Goal: Information Seeking & Learning: Find specific fact

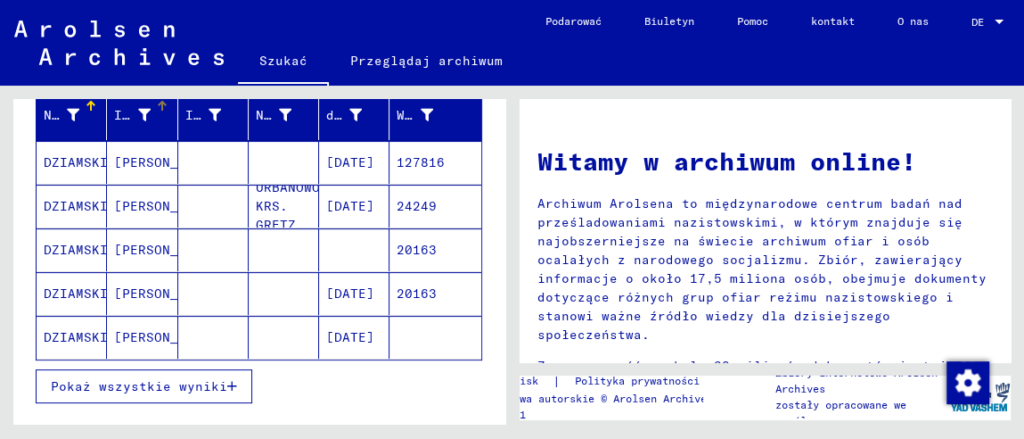
scroll to position [267, 0]
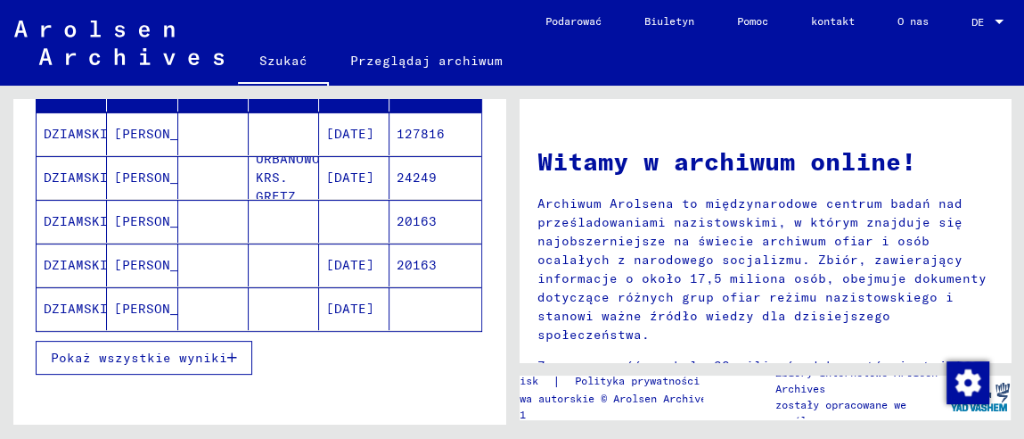
click at [116, 182] on font "[PERSON_NAME]" at bounding box center [166, 177] width 104 height 16
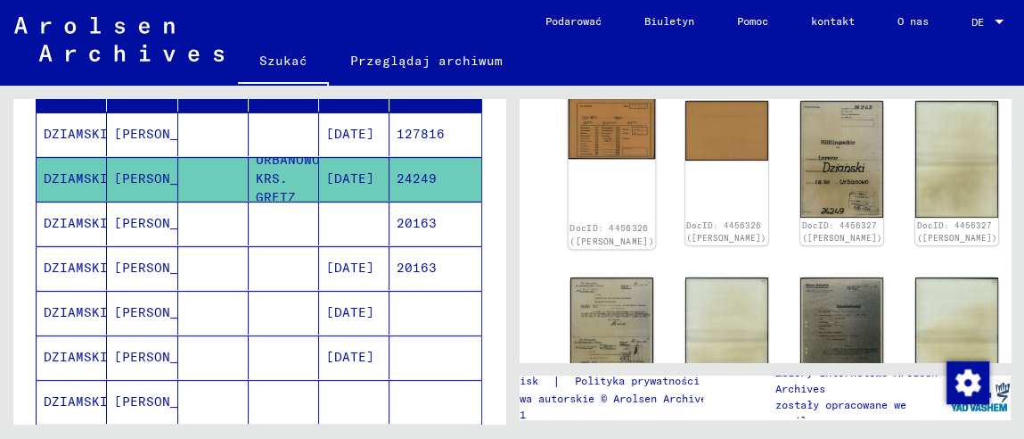
scroll to position [267, 0]
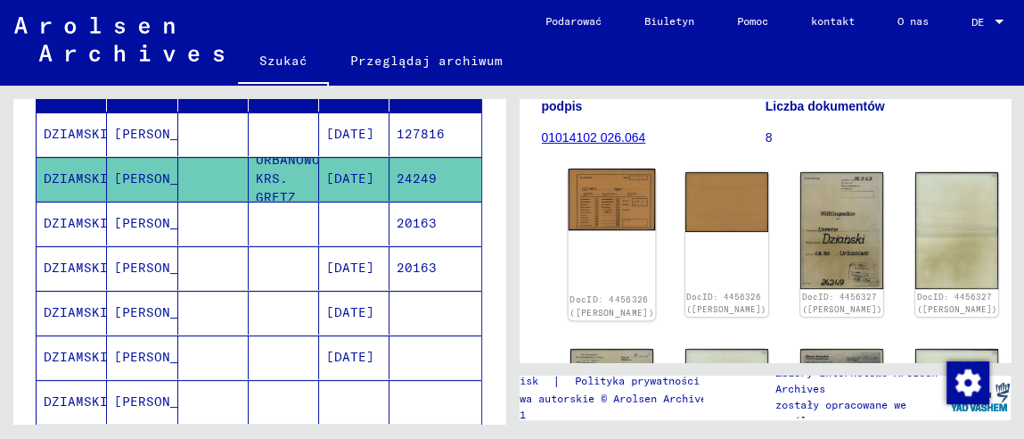
click at [593, 197] on img at bounding box center [611, 199] width 87 height 62
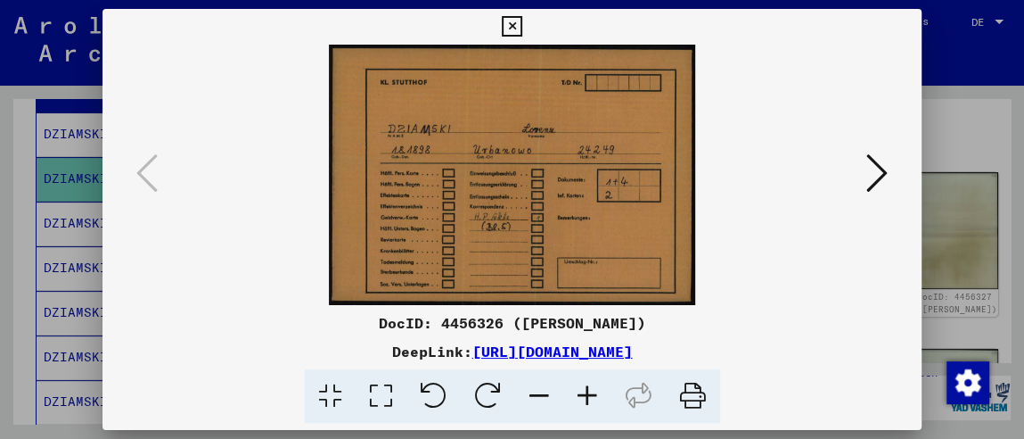
click at [875, 174] on icon at bounding box center [876, 173] width 21 height 43
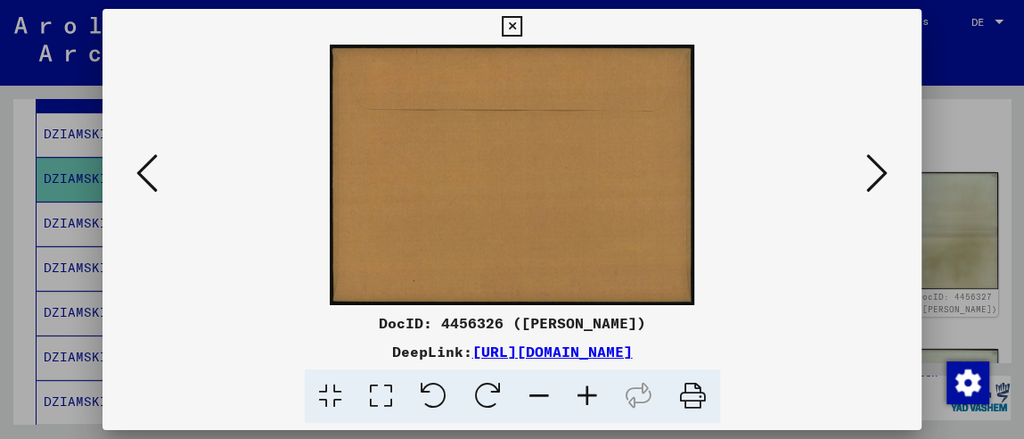
click at [875, 174] on icon at bounding box center [876, 173] width 21 height 43
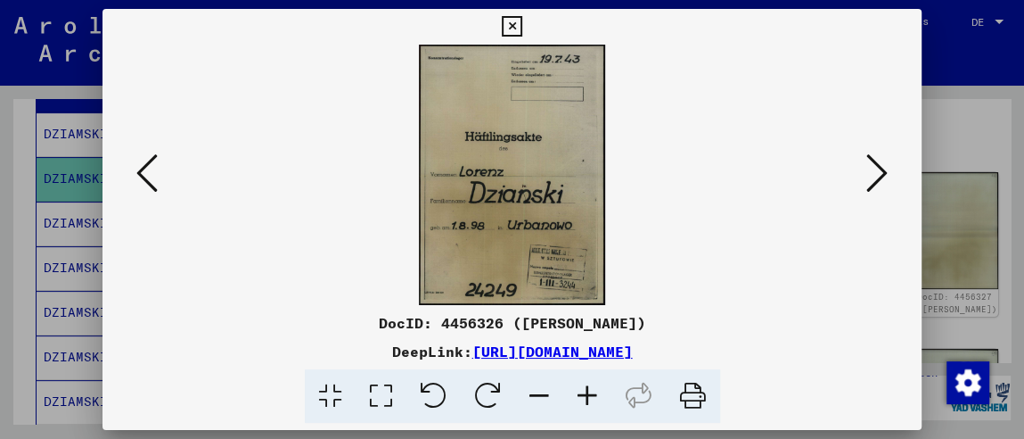
click at [875, 174] on icon at bounding box center [876, 173] width 21 height 43
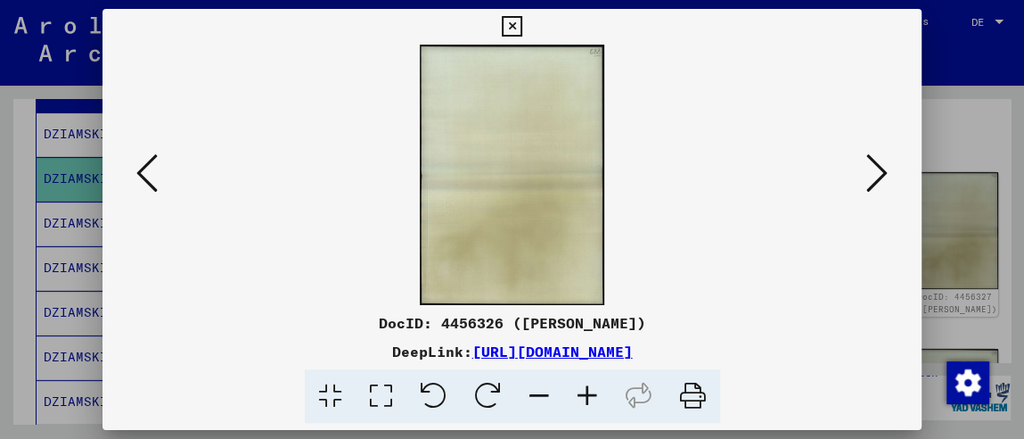
click at [875, 174] on icon at bounding box center [876, 173] width 21 height 43
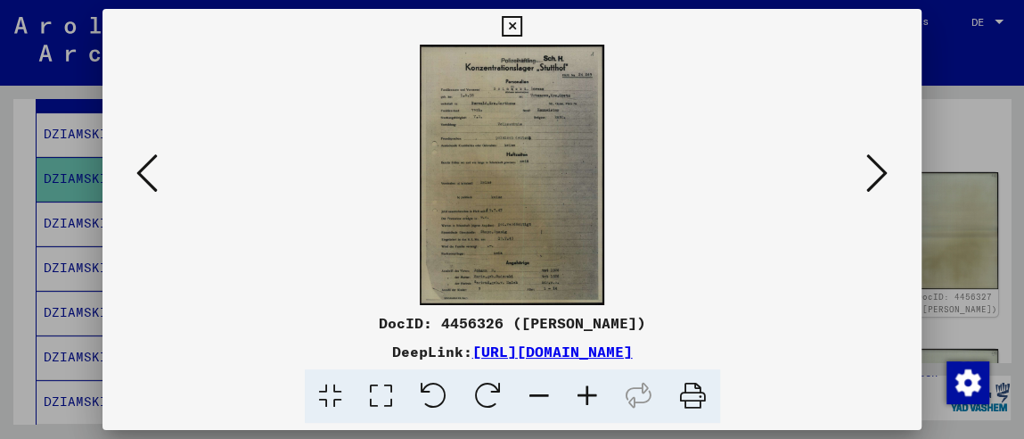
click at [581, 396] on icon at bounding box center [587, 396] width 48 height 54
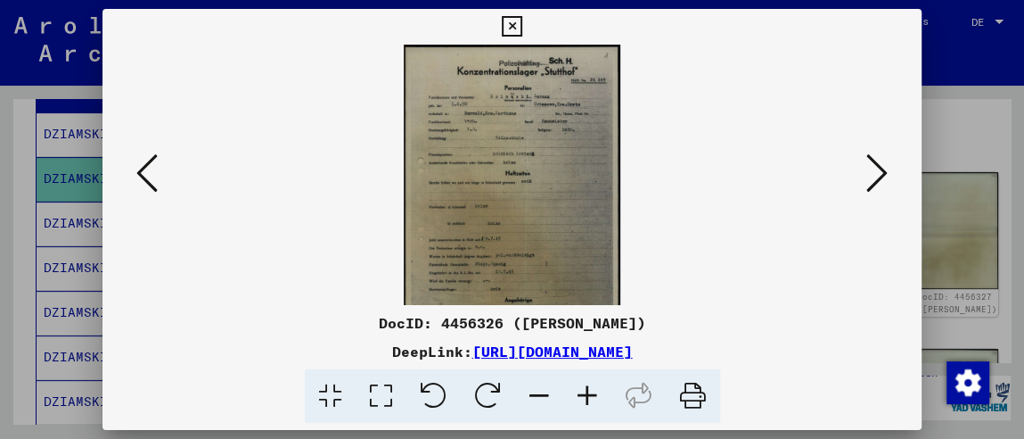
click at [581, 396] on icon at bounding box center [587, 396] width 48 height 54
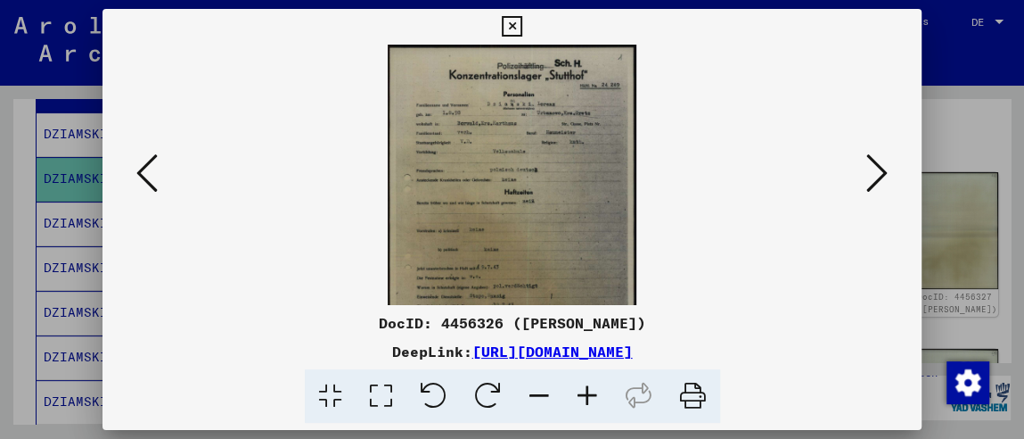
click at [581, 396] on icon at bounding box center [587, 396] width 48 height 54
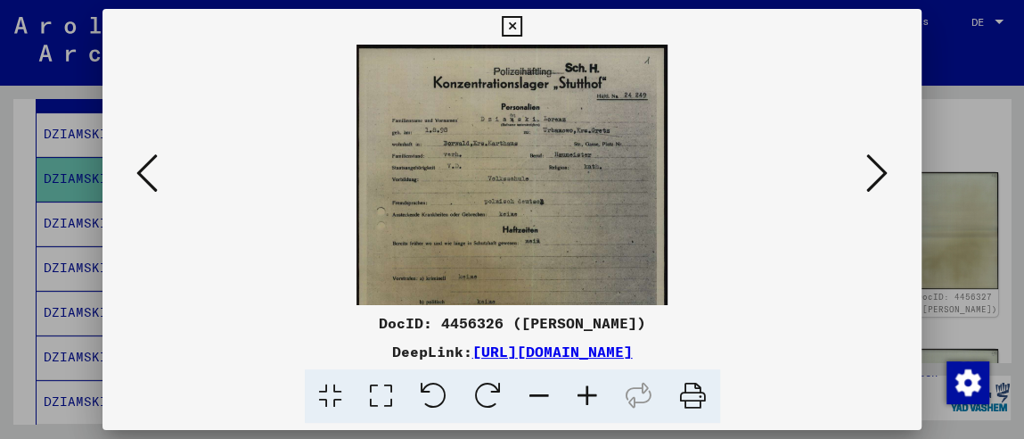
click at [581, 396] on icon at bounding box center [587, 396] width 48 height 54
click at [583, 396] on icon at bounding box center [587, 396] width 48 height 54
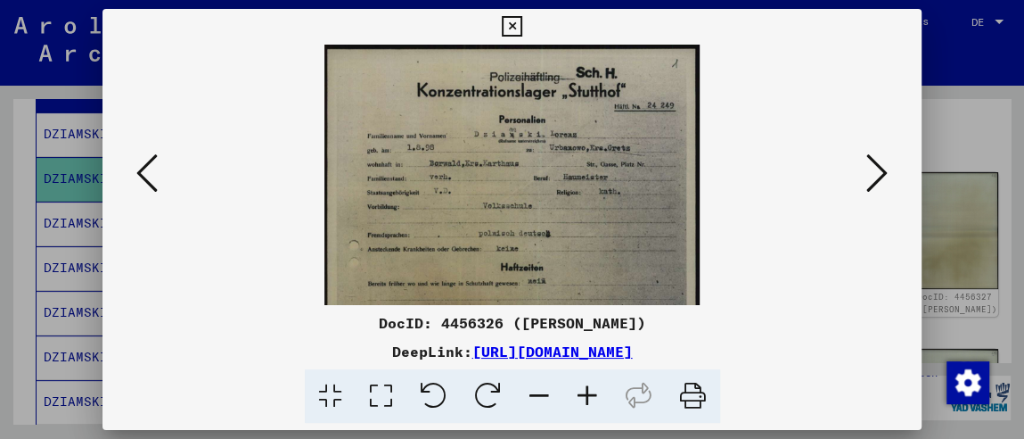
click at [583, 396] on icon at bounding box center [587, 396] width 48 height 54
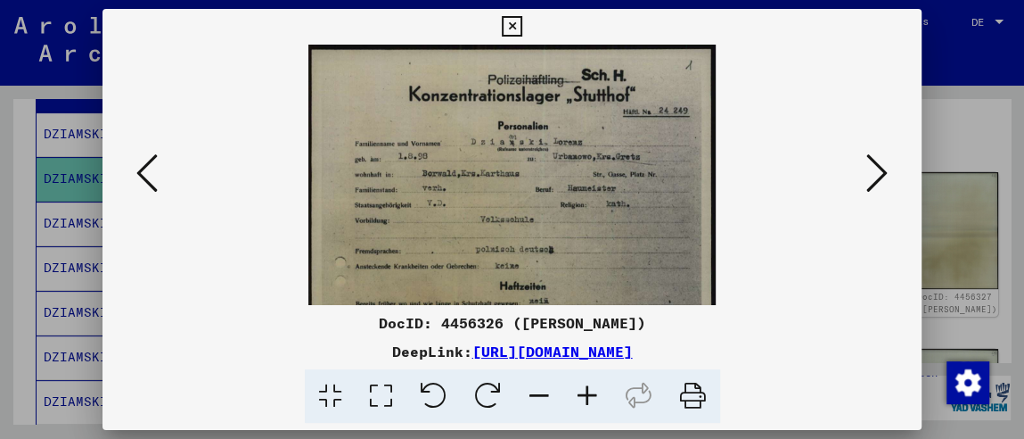
click at [583, 396] on icon at bounding box center [587, 396] width 48 height 54
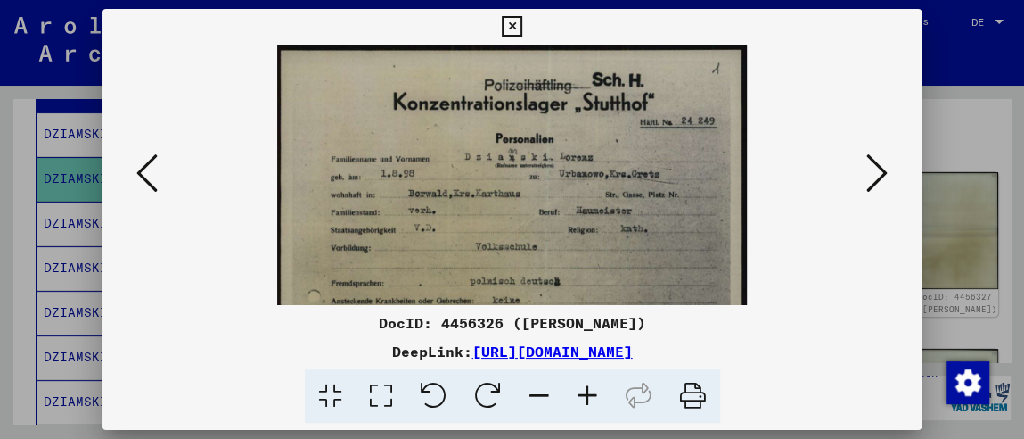
click at [583, 396] on icon at bounding box center [587, 396] width 48 height 54
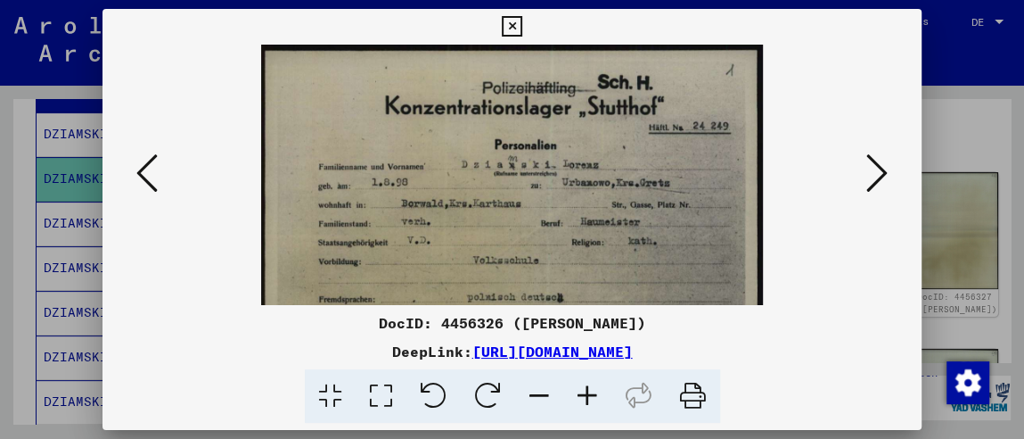
click at [502, 27] on icon at bounding box center [512, 26] width 21 height 21
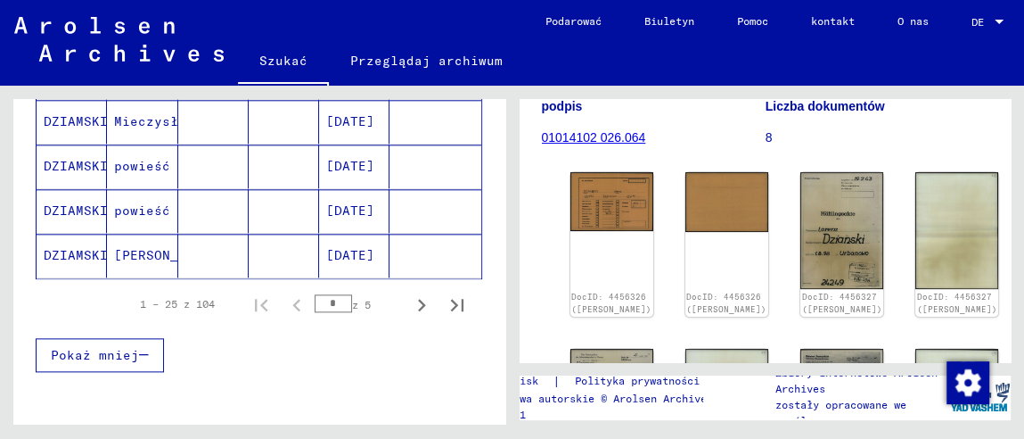
scroll to position [1247, 0]
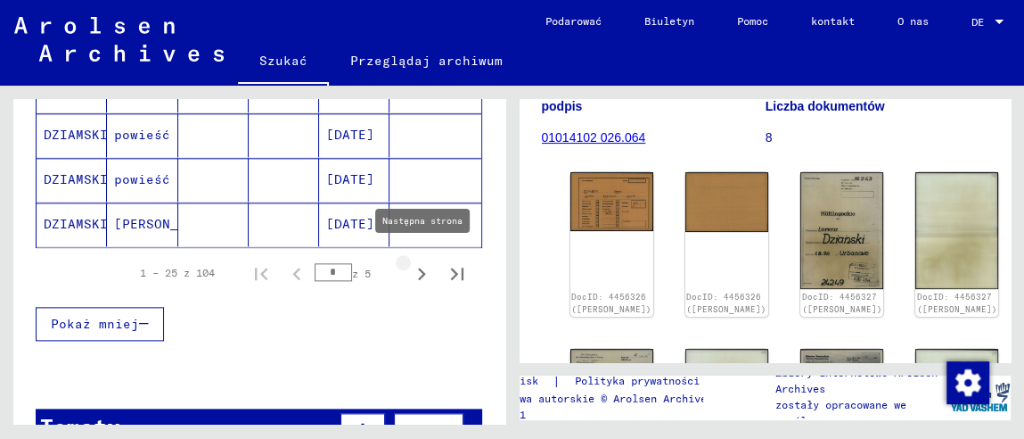
click at [409, 266] on icon "Następna strona" at bounding box center [421, 273] width 25 height 25
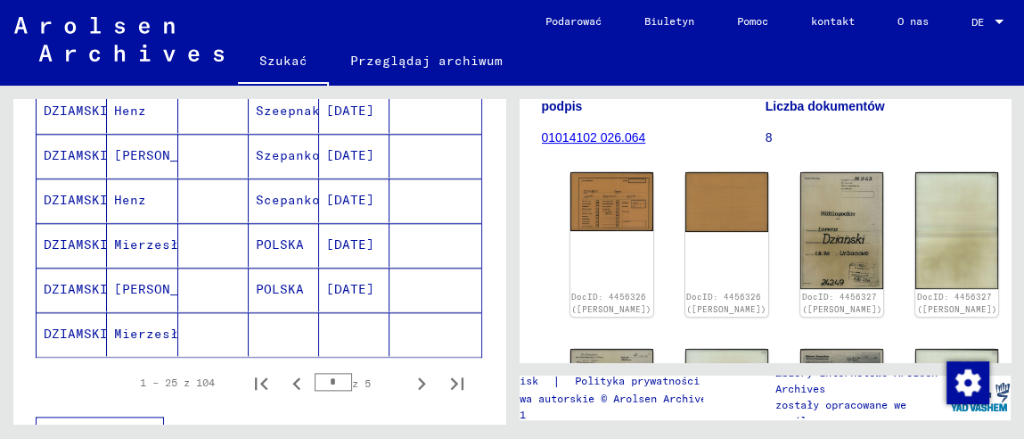
scroll to position [1158, 0]
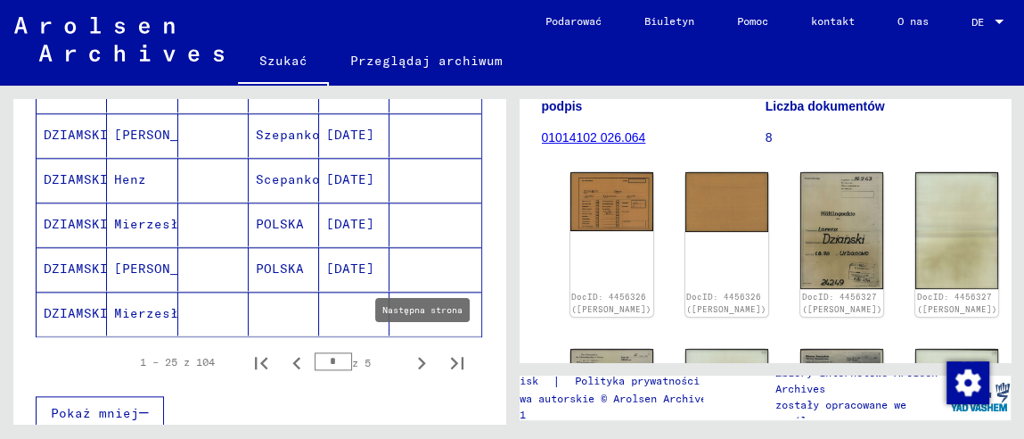
click at [410, 356] on icon "Następna strona" at bounding box center [421, 362] width 25 height 25
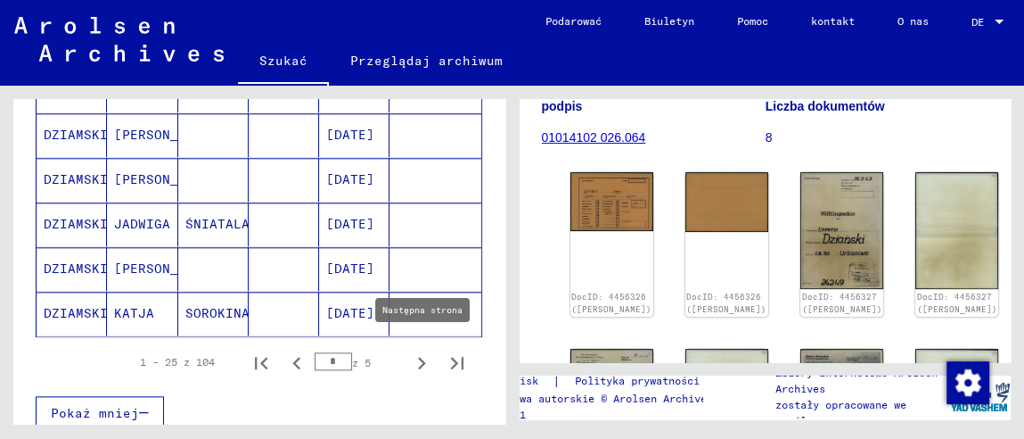
click at [414, 358] on icon "Następna strona" at bounding box center [421, 362] width 25 height 25
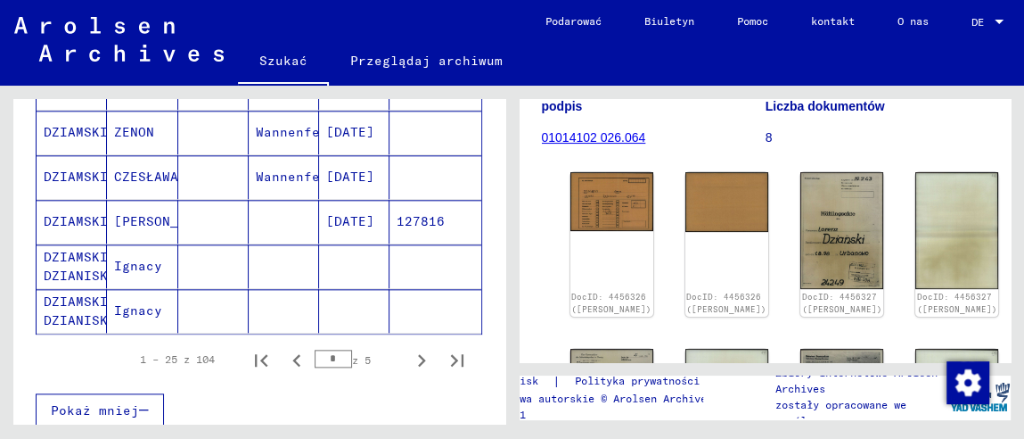
scroll to position [1247, 0]
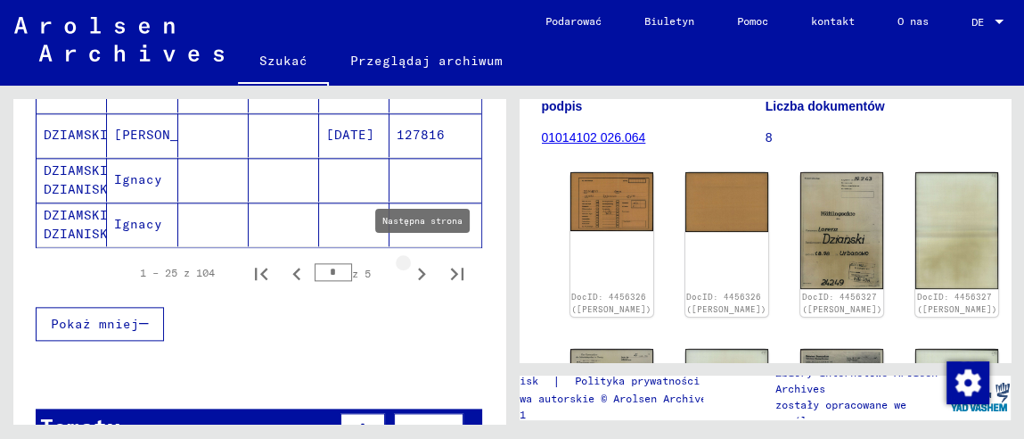
click at [413, 267] on icon "Następna strona" at bounding box center [421, 273] width 25 height 25
type input "*"
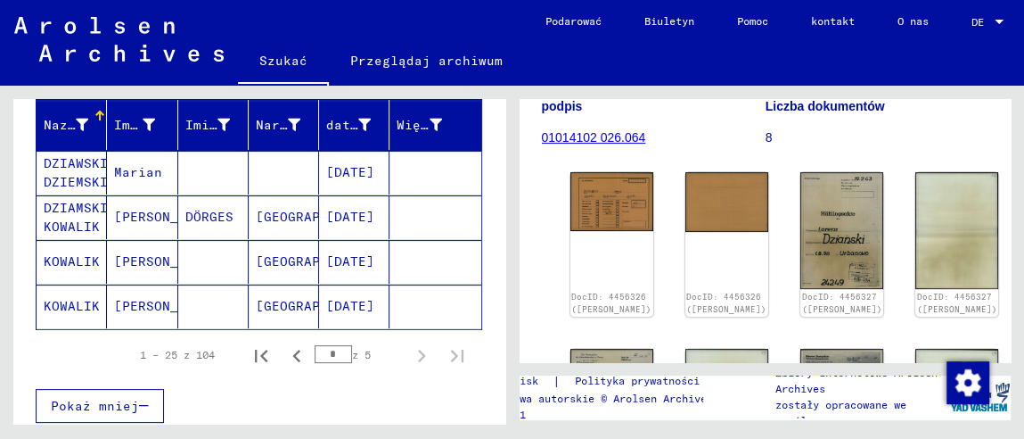
scroll to position [0, 0]
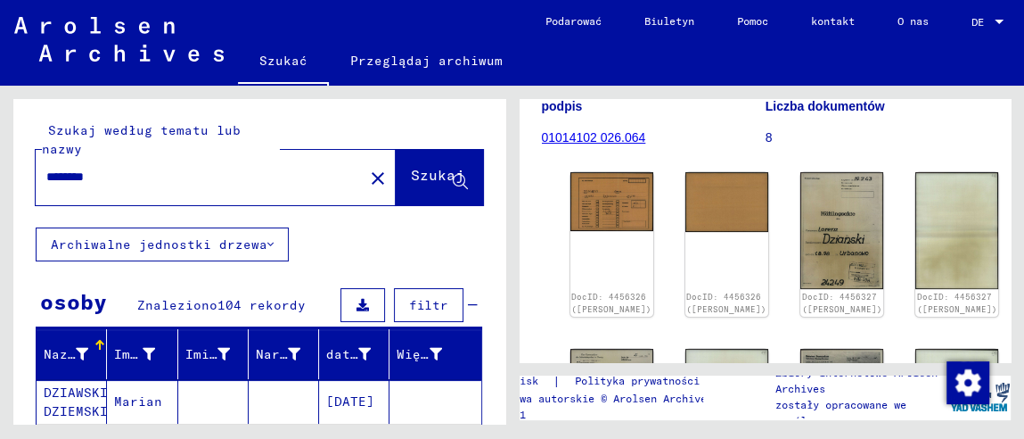
click at [127, 178] on input "********" at bounding box center [199, 177] width 307 height 19
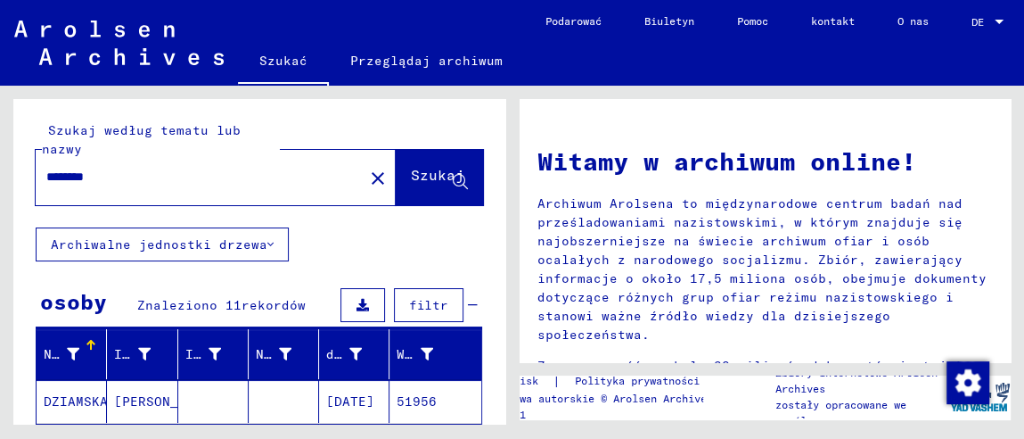
drag, startPoint x: 108, startPoint y: 175, endPoint x: 0, endPoint y: 173, distance: 107.9
click at [0, 173] on div "Szukaj według tematu lub nazwy ******** close Szukaj Archiwalne jednostki drzew…" at bounding box center [256, 255] width 512 height 338
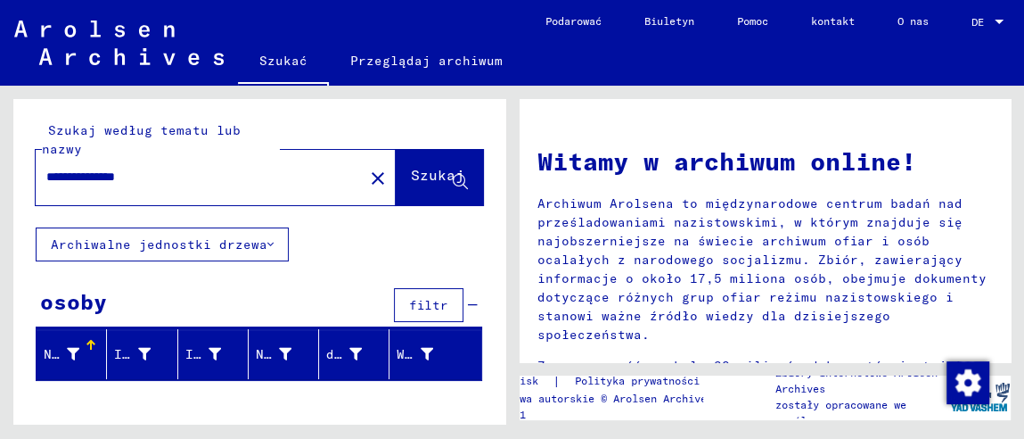
drag, startPoint x: 124, startPoint y: 178, endPoint x: 193, endPoint y: 211, distance: 76.1
click at [201, 195] on div "**********" at bounding box center [189, 177] width 307 height 40
type input "*********"
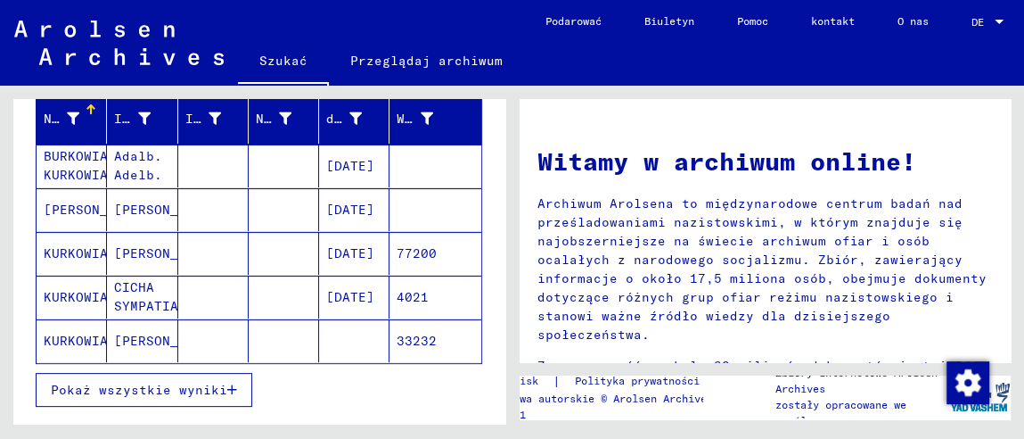
scroll to position [267, 0]
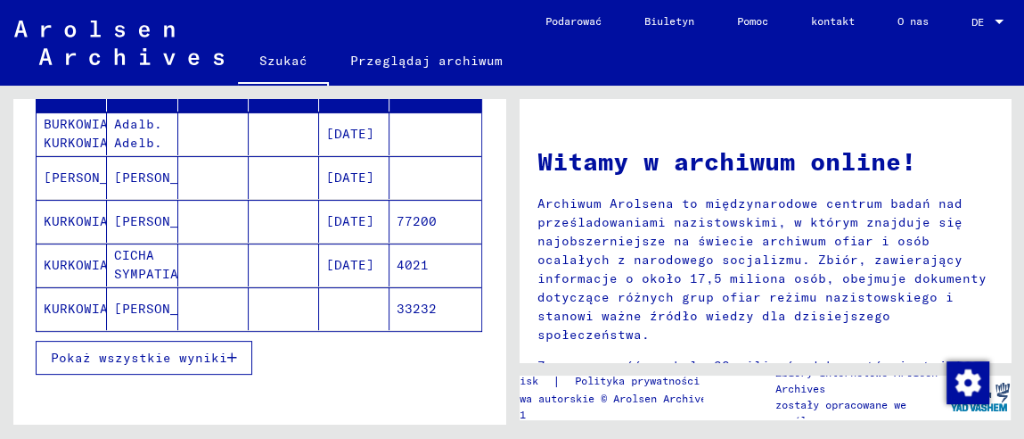
click at [203, 357] on font "Pokaż wszystkie wyniki" at bounding box center [139, 357] width 176 height 16
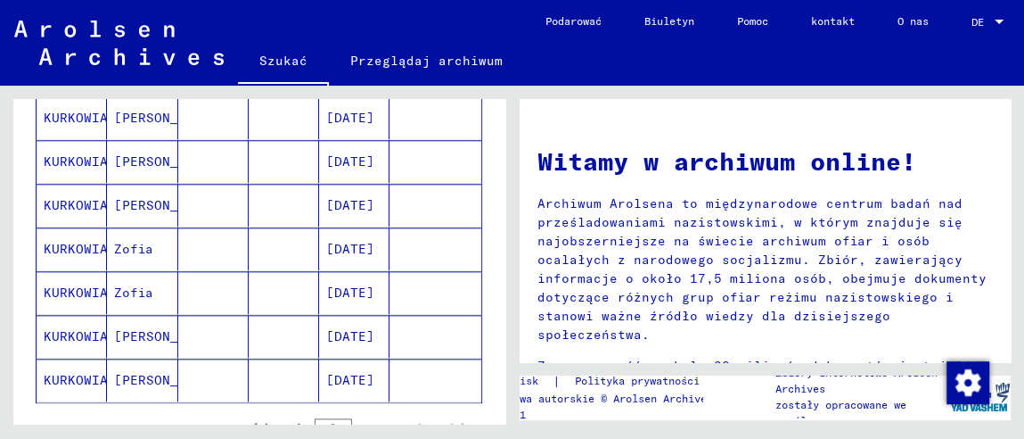
scroll to position [1158, 0]
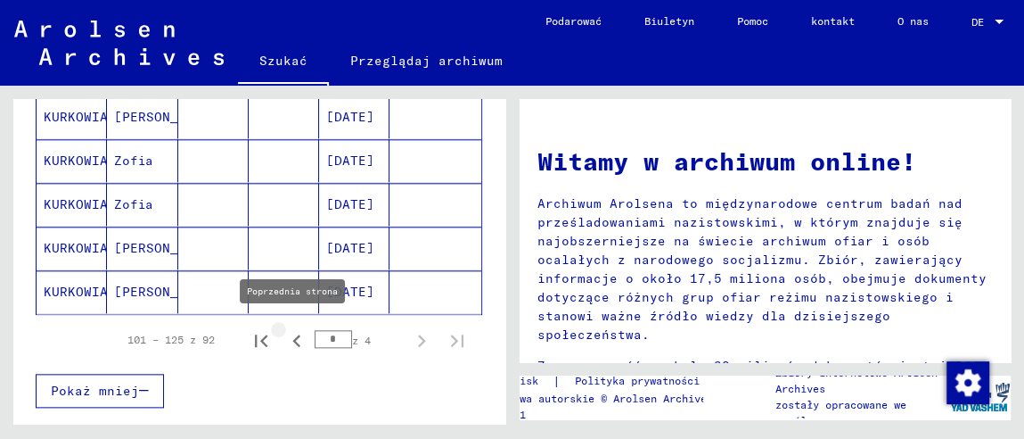
click at [284, 332] on icon "Poprzednia strona" at bounding box center [296, 340] width 25 height 25
type input "*"
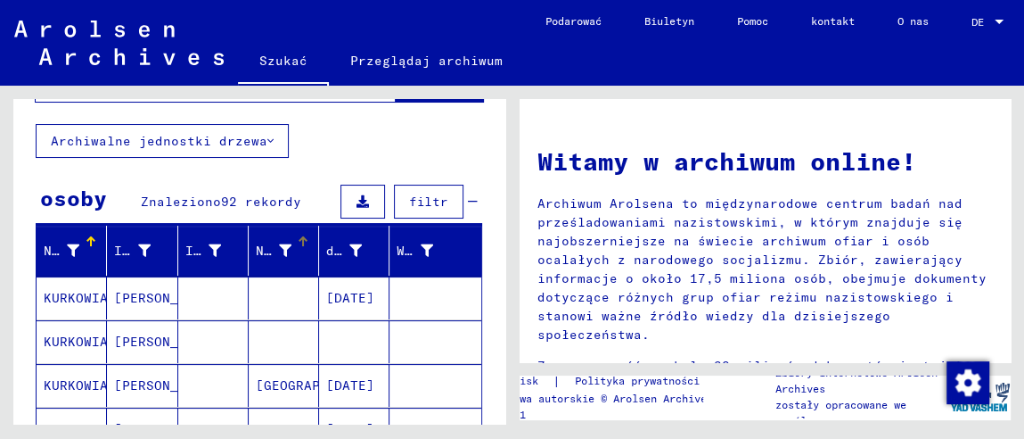
scroll to position [132, 0]
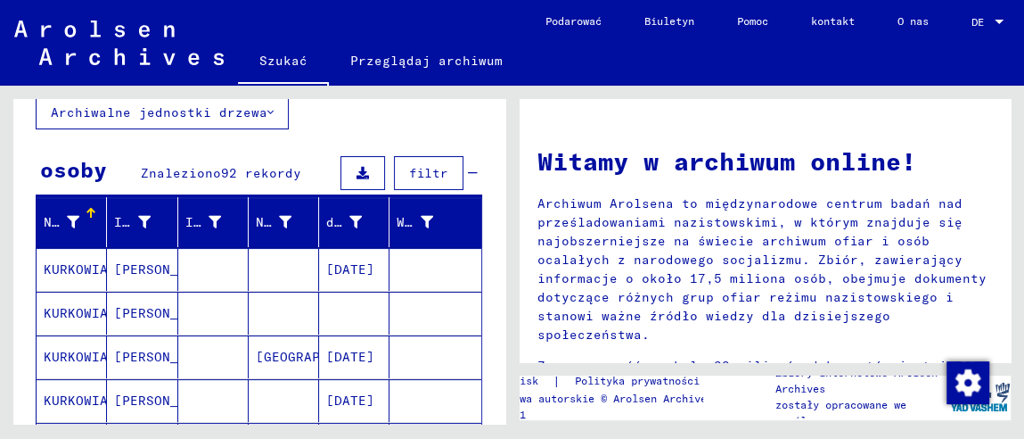
click at [420, 165] on font "filtr" at bounding box center [428, 173] width 39 height 16
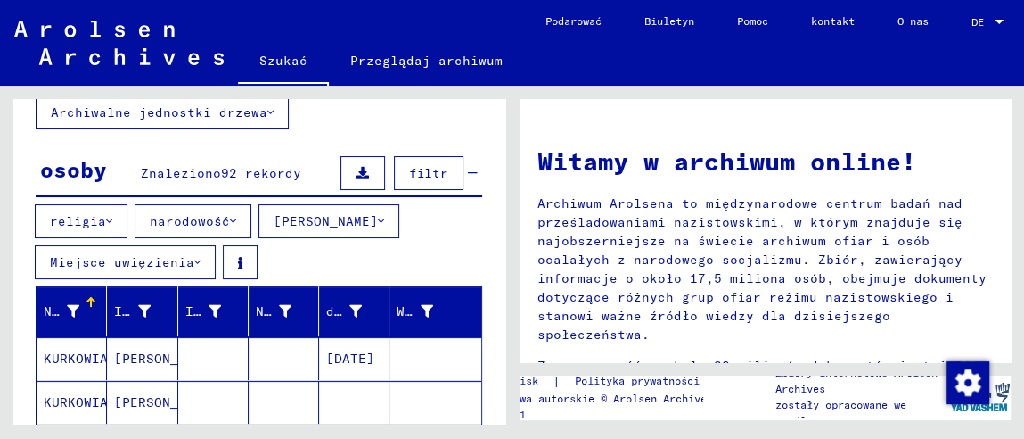
click at [236, 225] on button "narodowość" at bounding box center [193, 221] width 117 height 34
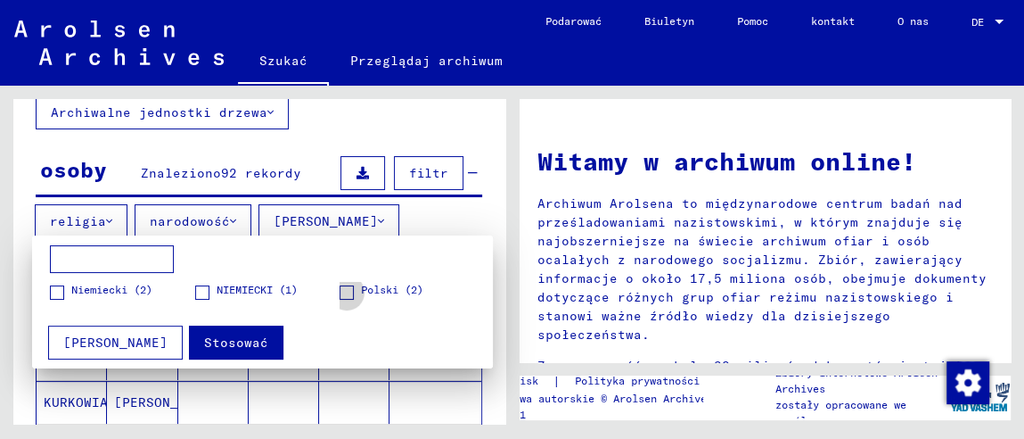
click at [350, 293] on span at bounding box center [347, 292] width 14 height 14
click at [217, 334] on font "Stosować" at bounding box center [236, 342] width 64 height 16
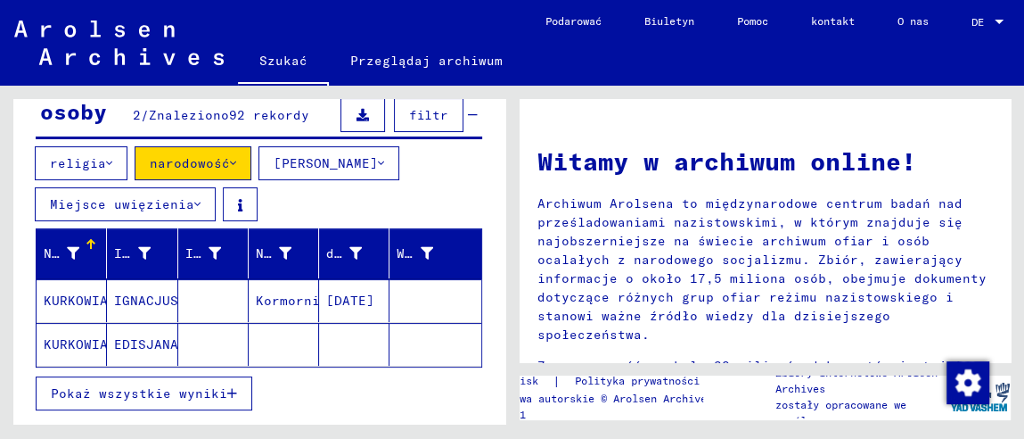
scroll to position [221, 0]
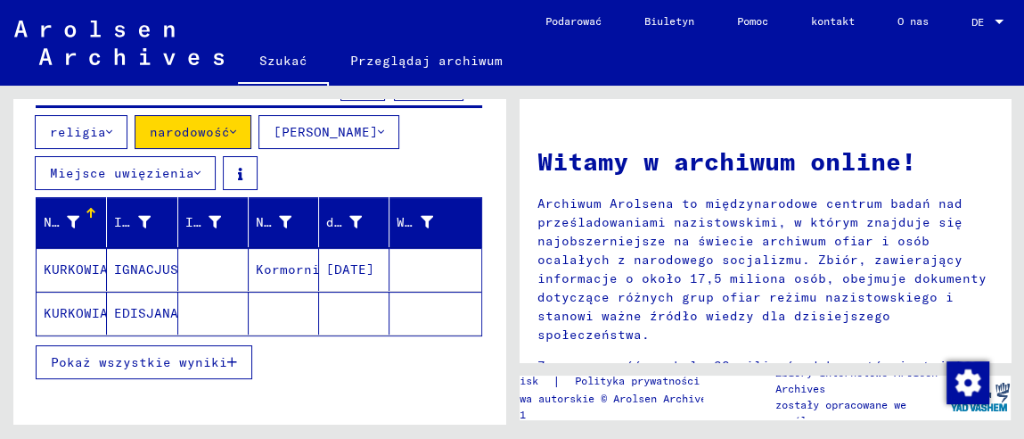
click at [205, 130] on font "narodowość" at bounding box center [190, 132] width 80 height 16
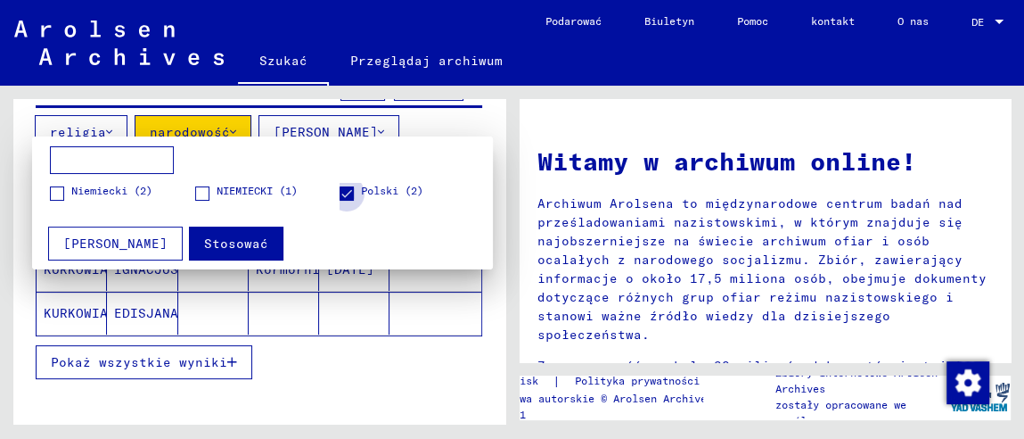
click at [342, 192] on span at bounding box center [347, 193] width 14 height 14
click at [204, 247] on font "Stosować" at bounding box center [236, 243] width 64 height 16
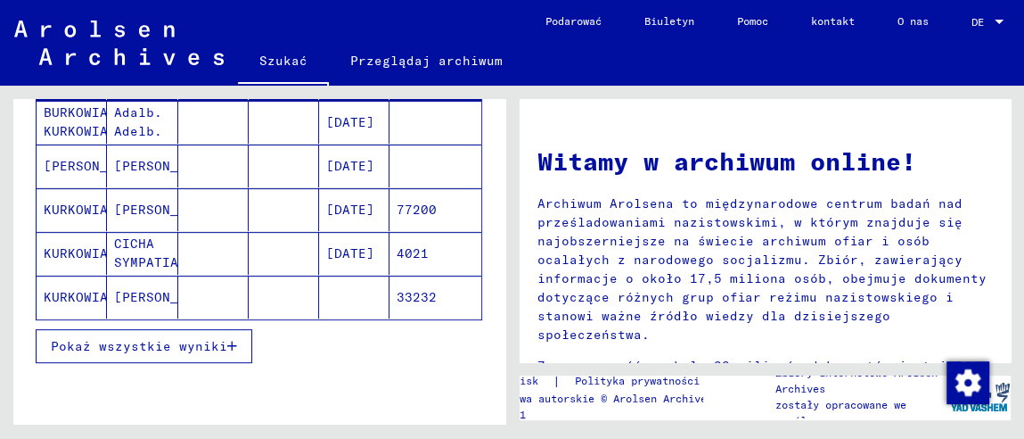
scroll to position [399, 0]
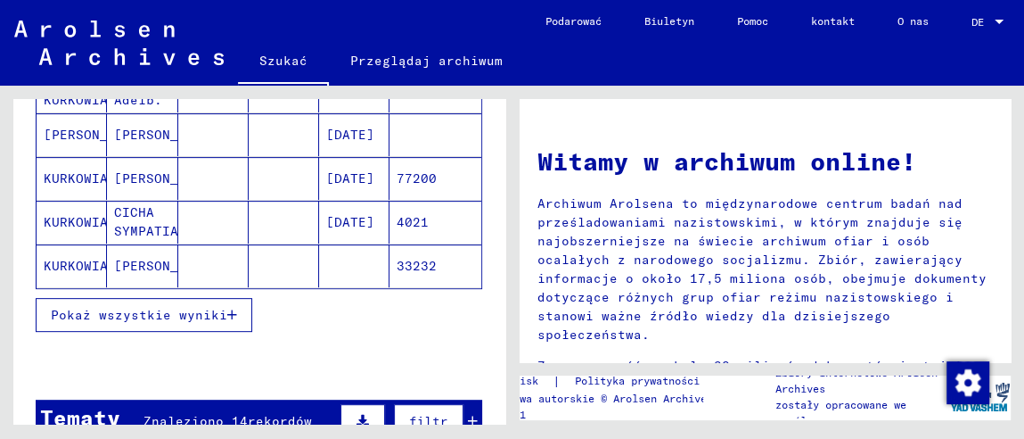
click at [191, 307] on font "Pokaż wszystkie wyniki" at bounding box center [139, 315] width 176 height 16
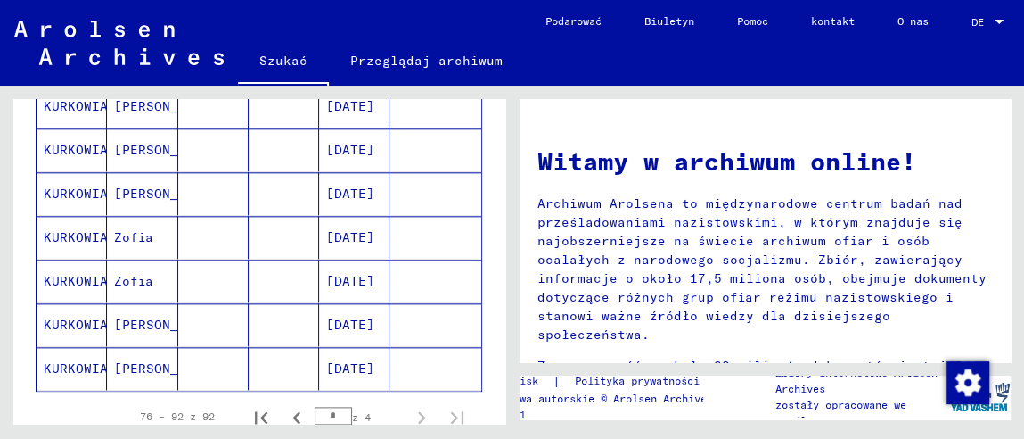
scroll to position [1202, 0]
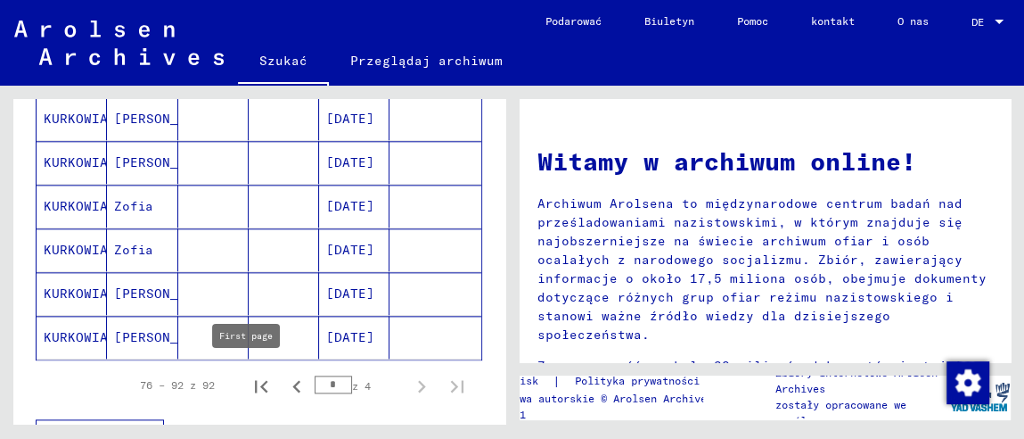
click at [249, 381] on icon "Pierwsza strona" at bounding box center [261, 385] width 25 height 25
type input "*"
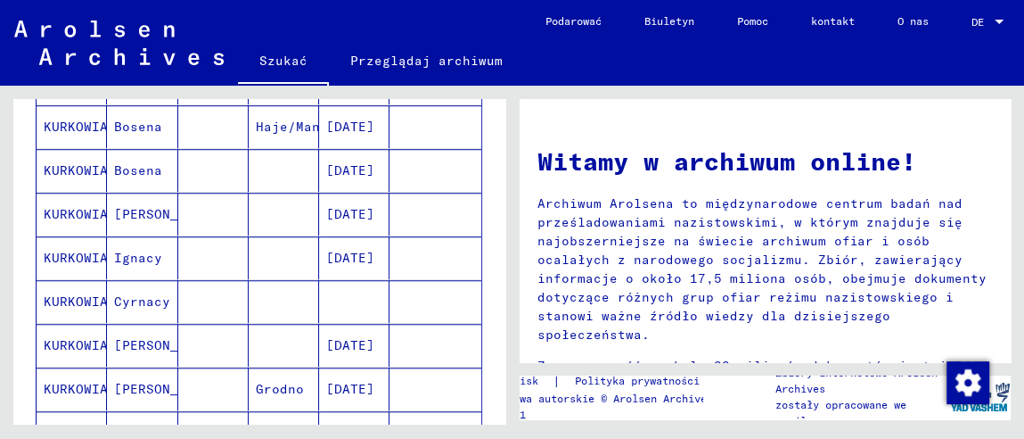
scroll to position [845, 0]
